Goal: Task Accomplishment & Management: Manage account settings

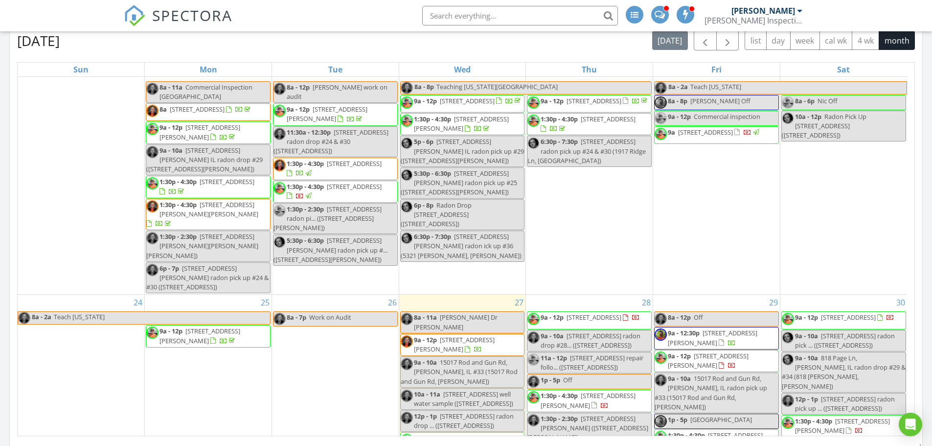
scroll to position [892, 0]
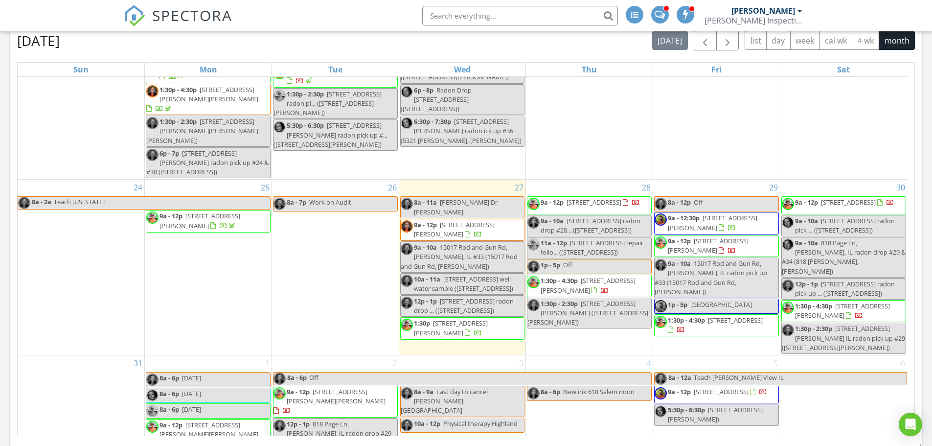
click at [730, 387] on span "3219 Rand Ln, Swansea 62226" at bounding box center [721, 391] width 55 height 9
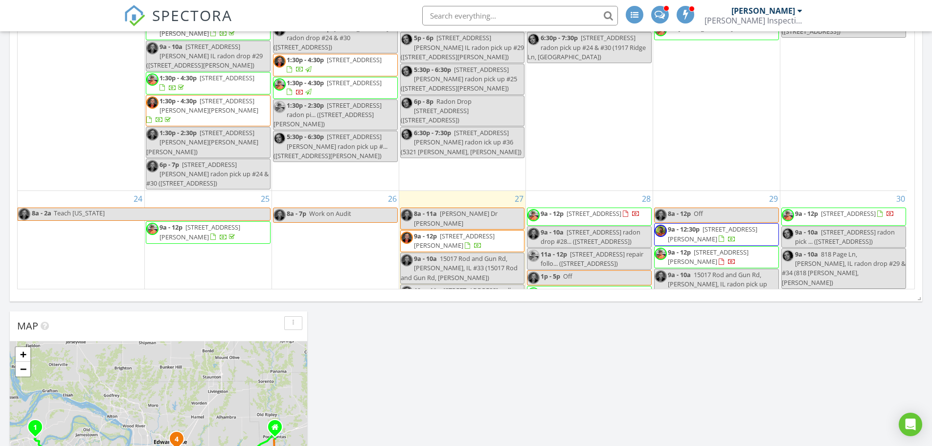
scroll to position [832, 0]
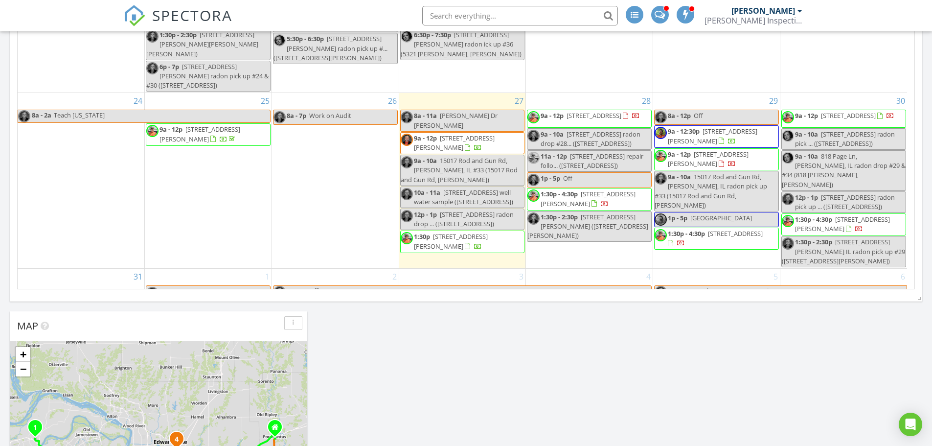
click at [700, 229] on span "1:30p - 4:30p" at bounding box center [686, 233] width 37 height 9
